Goal: Communication & Community: Answer question/provide support

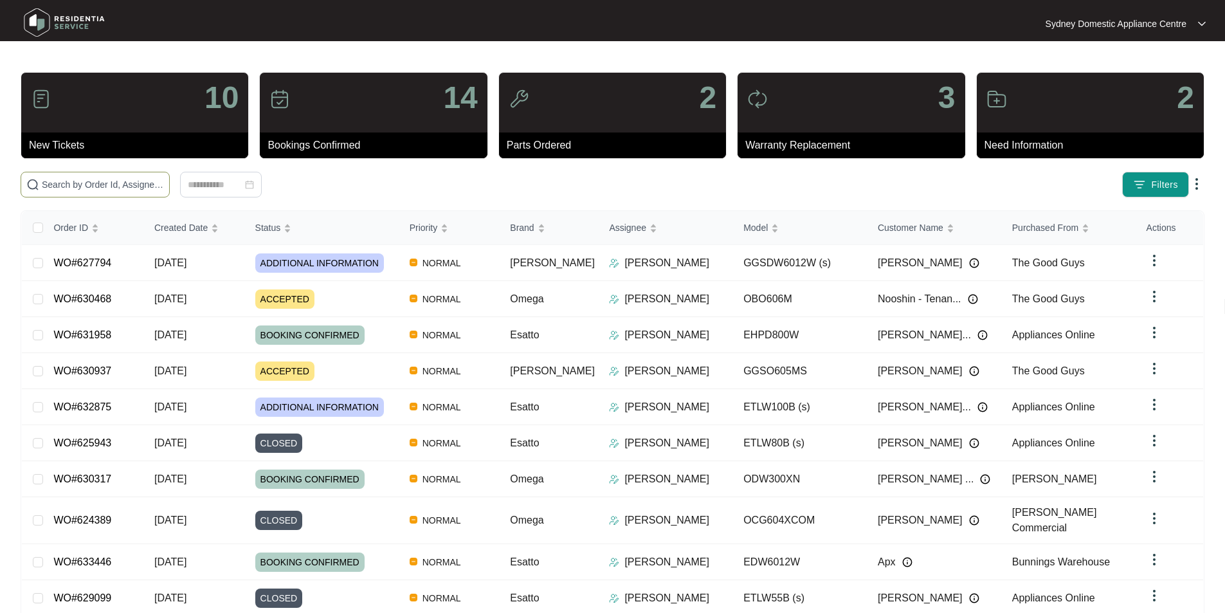
click at [170, 176] on span at bounding box center [95, 185] width 149 height 26
type input "630252"
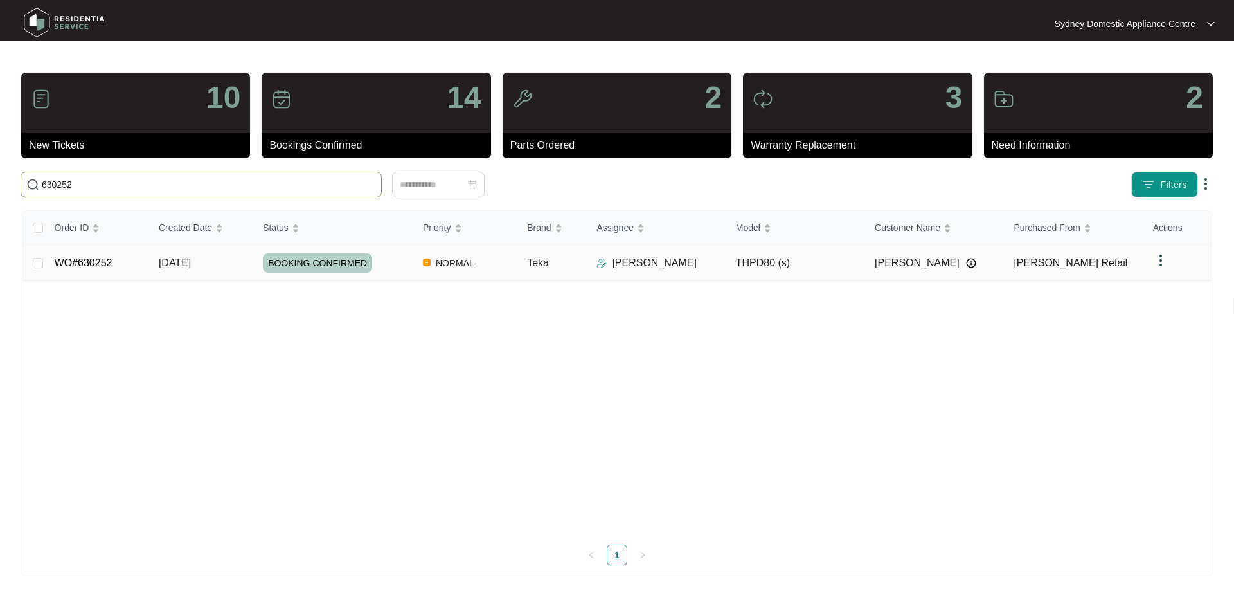
click at [73, 264] on link "WO#630252" at bounding box center [84, 262] width 58 height 11
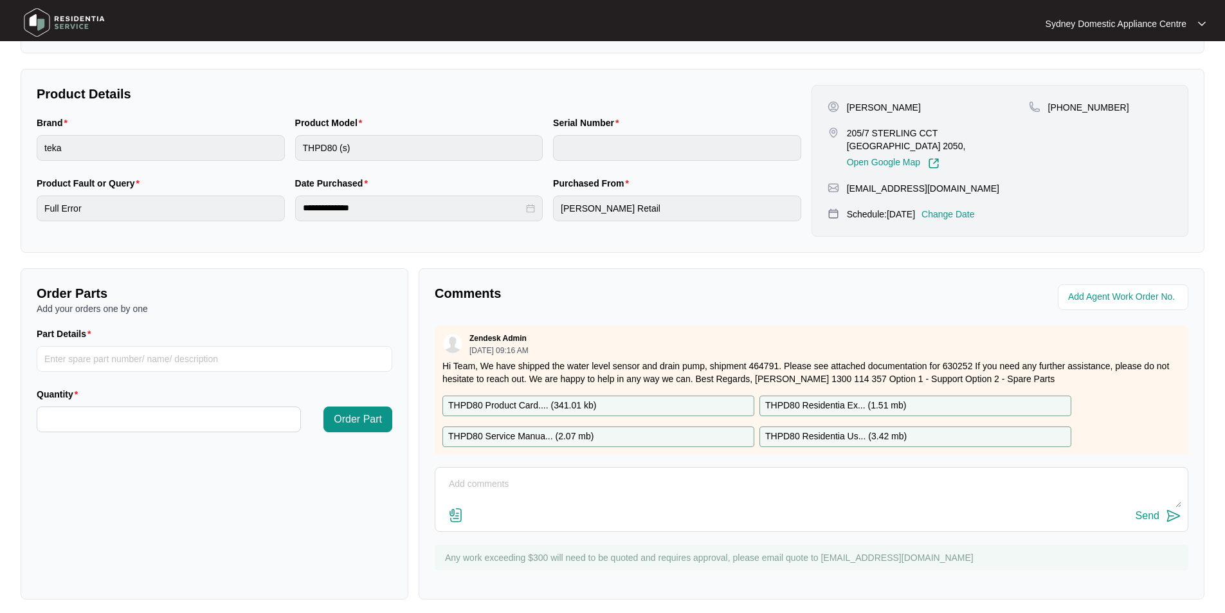
scroll to position [240, 0]
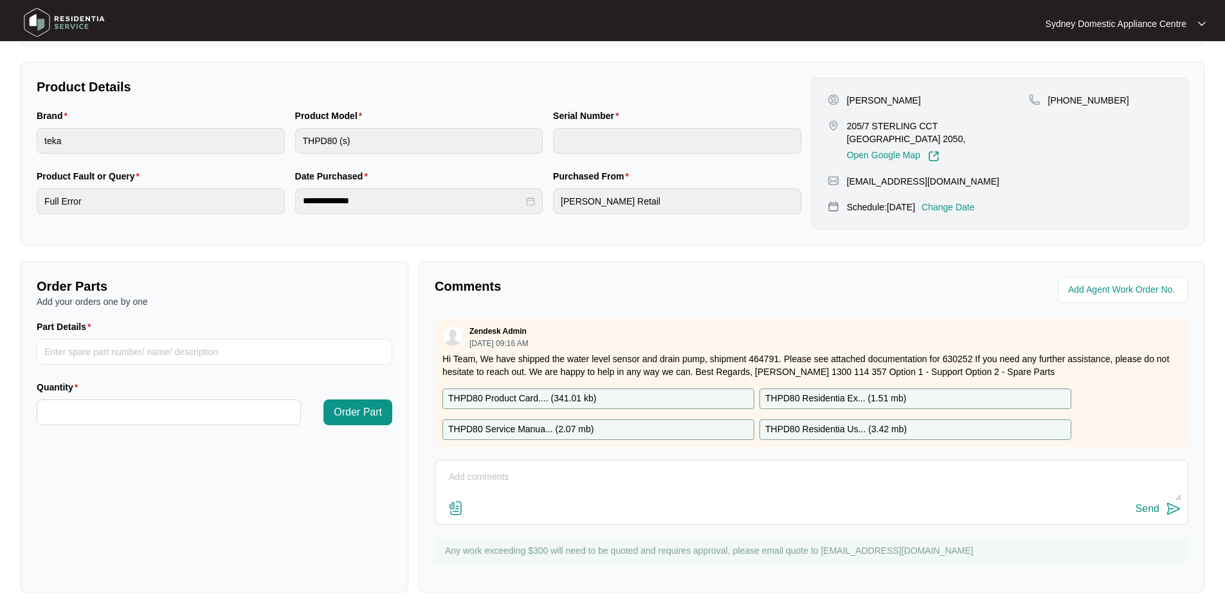
click at [646, 464] on div "Send" at bounding box center [812, 492] width 754 height 65
click at [638, 471] on textarea at bounding box center [811, 483] width 739 height 33
paste textarea "Fault Reported: Full / clean filer light + stopping cycles. As requested our te…"
click at [460, 510] on img at bounding box center [455, 507] width 15 height 15
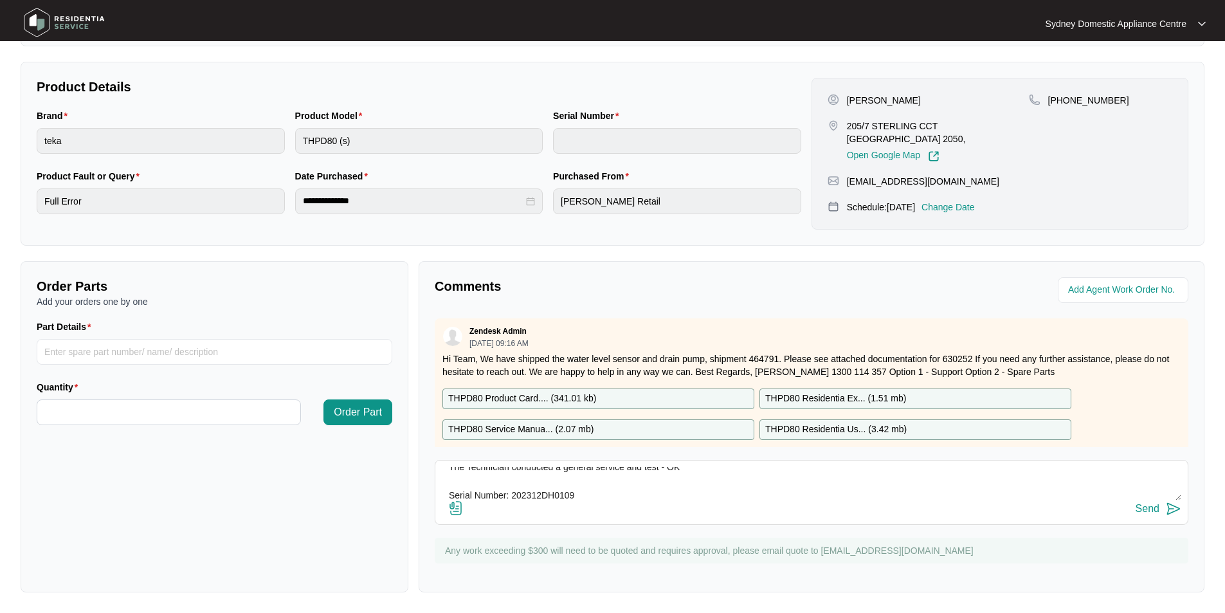
click at [0, 0] on input "file" at bounding box center [0, 0] width 0 height 0
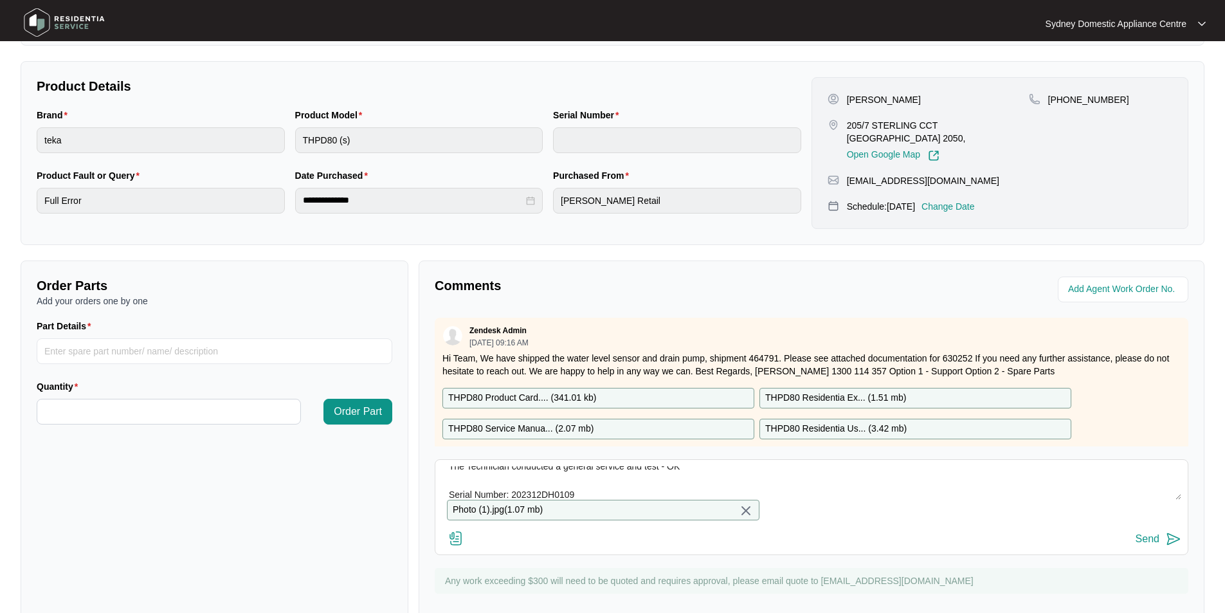
click at [610, 494] on textarea "Hi Team. Fault Reported: Full / clean filer light + stopping cycles. As request…" at bounding box center [811, 482] width 739 height 33
paste textarea "Kind Regards, [PERSON_NAME] [GEOGRAPHIC_DATA] Domestic Appliance Centre Sales –…"
type textarea "Hi Team. Fault Reported: Full / clean filer light + stopping cycles. As request…"
click at [1156, 545] on div "Send" at bounding box center [1147, 539] width 24 height 12
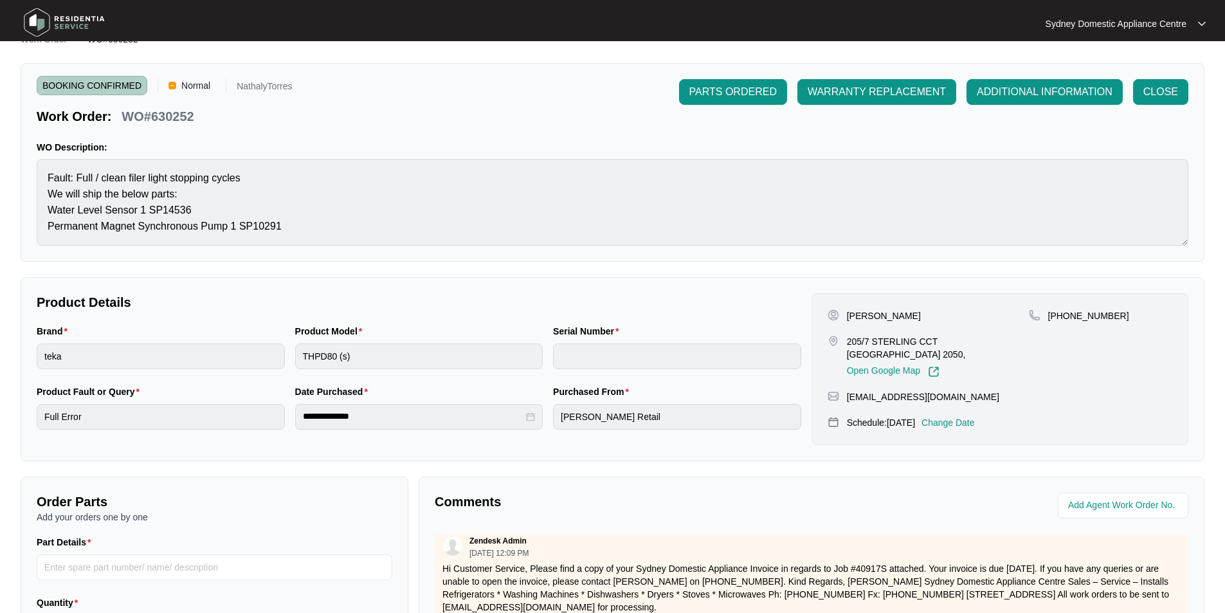
scroll to position [0, 0]
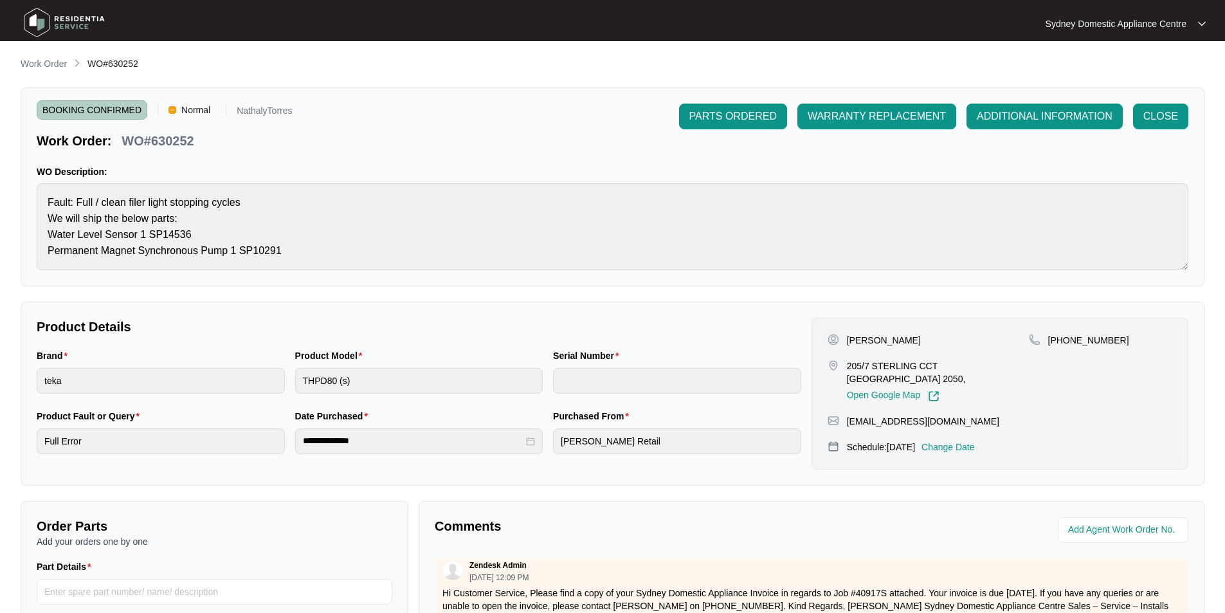
click at [42, 56] on main "**********" at bounding box center [612, 426] width 1225 height 853
click at [44, 65] on p "Work Order" at bounding box center [44, 63] width 46 height 13
